Goal: Transaction & Acquisition: Purchase product/service

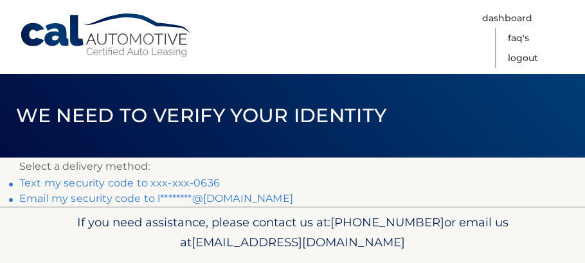
scroll to position [41, 0]
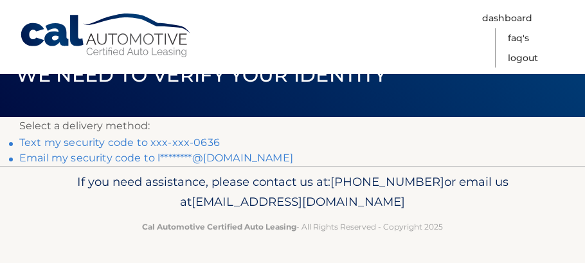
click at [54, 147] on link "Text my security code to xxx-xxx-0636" at bounding box center [119, 142] width 201 height 12
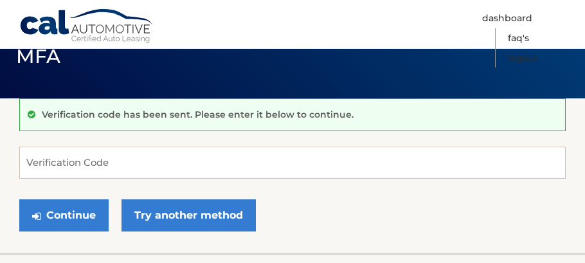
scroll to position [64, 0]
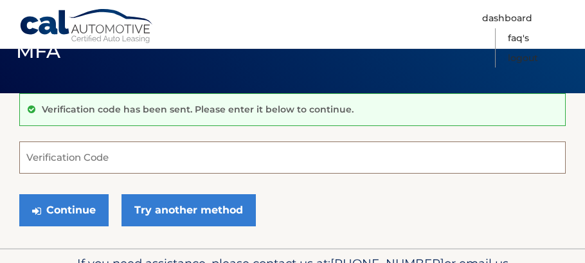
click at [53, 157] on input "Verification Code" at bounding box center [292, 158] width 547 height 32
type input "258535"
click at [19, 194] on button "Continue" at bounding box center [63, 210] width 89 height 32
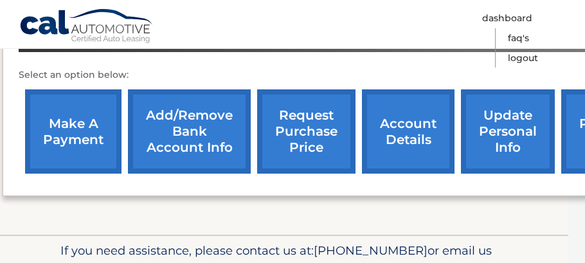
scroll to position [448, 17]
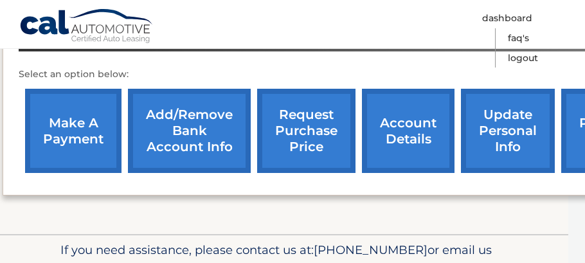
click at [66, 144] on link "make a payment" at bounding box center [73, 131] width 96 height 84
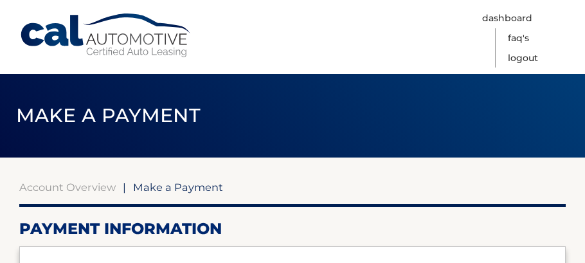
select select "OTNkZTBjYWMtMGYwZi00N2RmLWE2ZGQtMmU0ZTgxOTM1ZGEz"
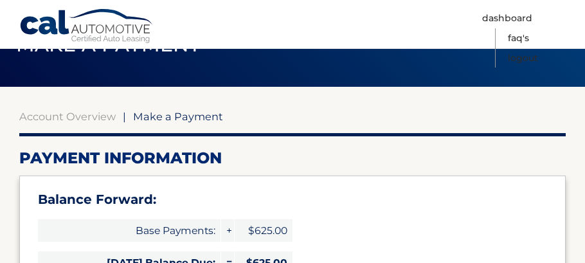
scroll to position [80, 0]
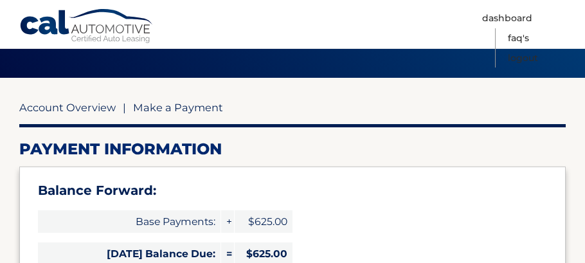
click at [60, 107] on link "Account Overview" at bounding box center [67, 107] width 96 height 13
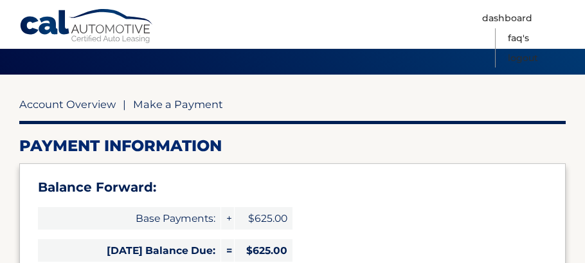
scroll to position [116, 0]
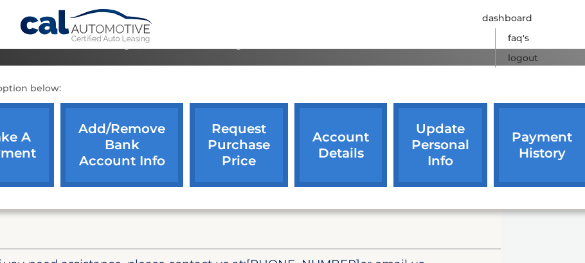
scroll to position [434, 109]
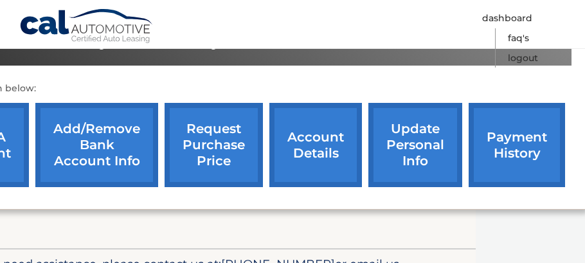
click at [518, 152] on link "payment history" at bounding box center [517, 145] width 96 height 84
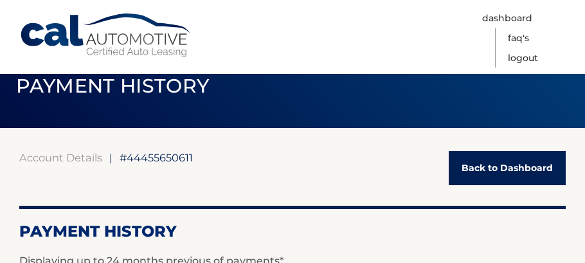
scroll to position [32, 0]
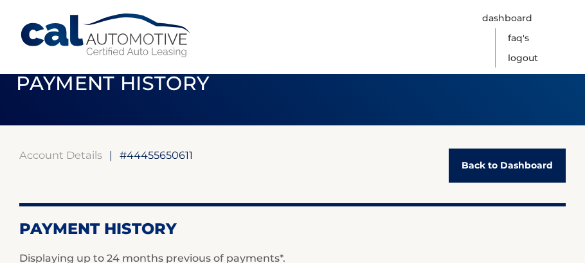
click at [524, 170] on link "Back to Dashboard" at bounding box center [507, 166] width 117 height 34
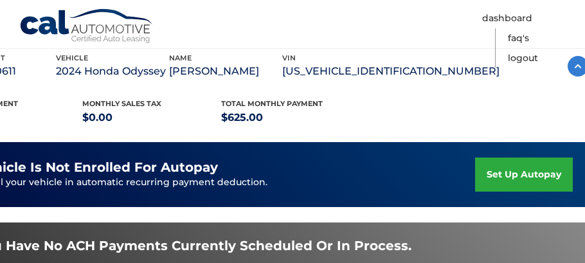
scroll to position [230, 0]
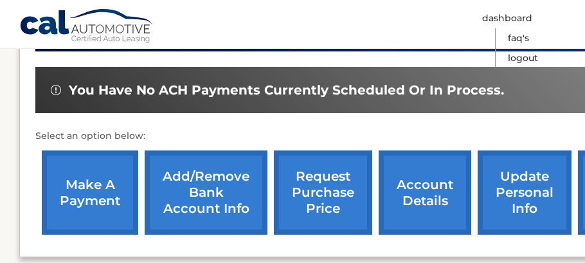
click at [367, 226] on link "request purchase price" at bounding box center [323, 193] width 98 height 84
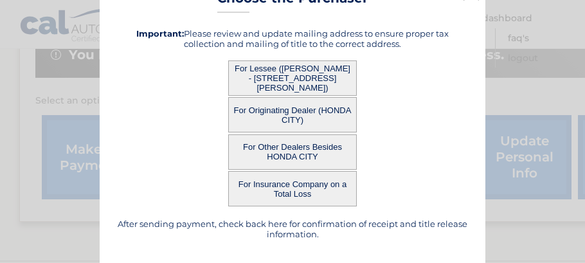
scroll to position [0, 0]
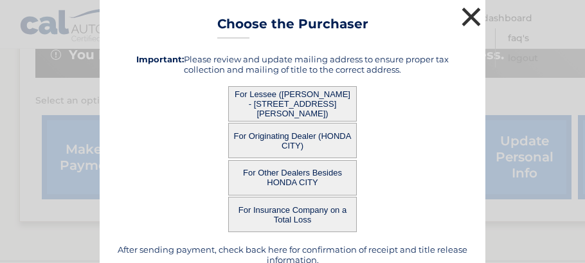
click at [474, 19] on button "×" at bounding box center [472, 17] width 26 height 26
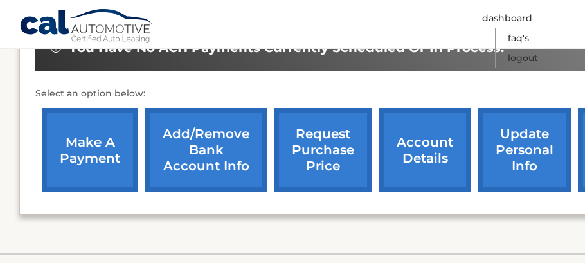
scroll to position [426, 0]
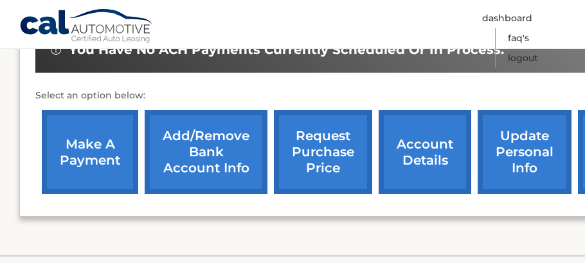
click at [78, 178] on link "make a payment" at bounding box center [90, 152] width 96 height 84
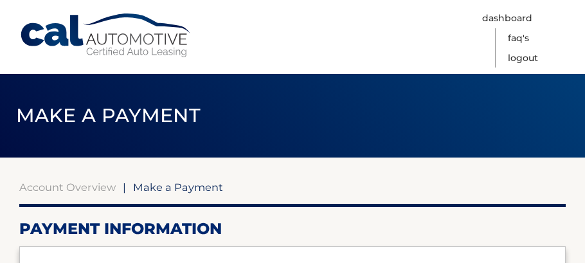
select select "OTNkZTBjYWMtMGYwZi00N2RmLWE2ZGQtMmU0ZTgxOTM1ZGEz"
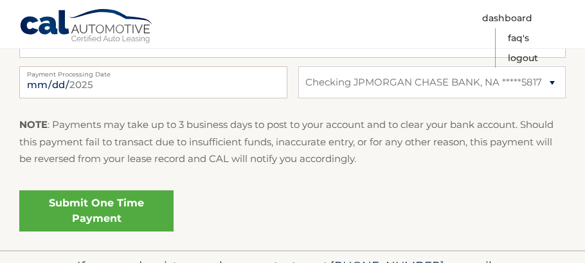
scroll to position [617, 0]
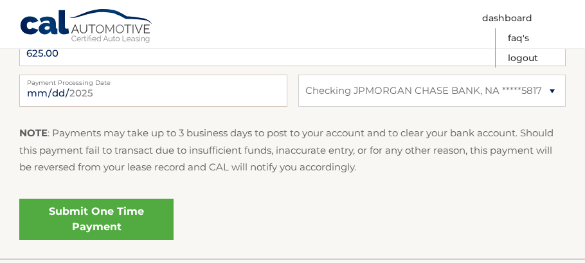
click at [120, 225] on link "Submit One Time Payment" at bounding box center [96, 219] width 154 height 41
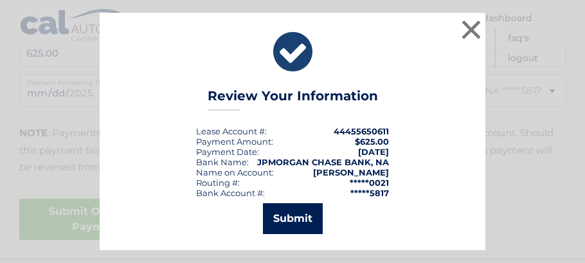
click at [289, 212] on button "Submit" at bounding box center [293, 218] width 60 height 31
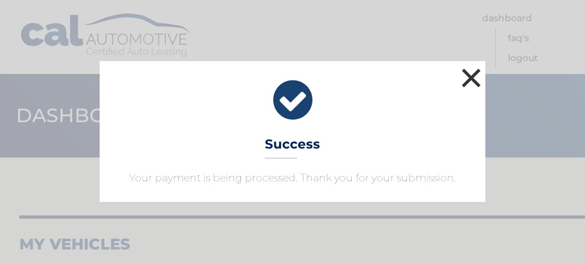
click at [477, 79] on button "×" at bounding box center [472, 78] width 26 height 26
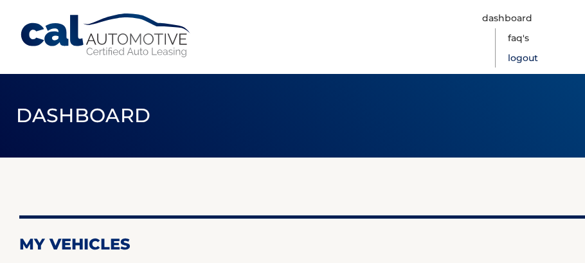
click at [529, 57] on link "Logout" at bounding box center [523, 58] width 30 height 20
